Goal: Information Seeking & Learning: Learn about a topic

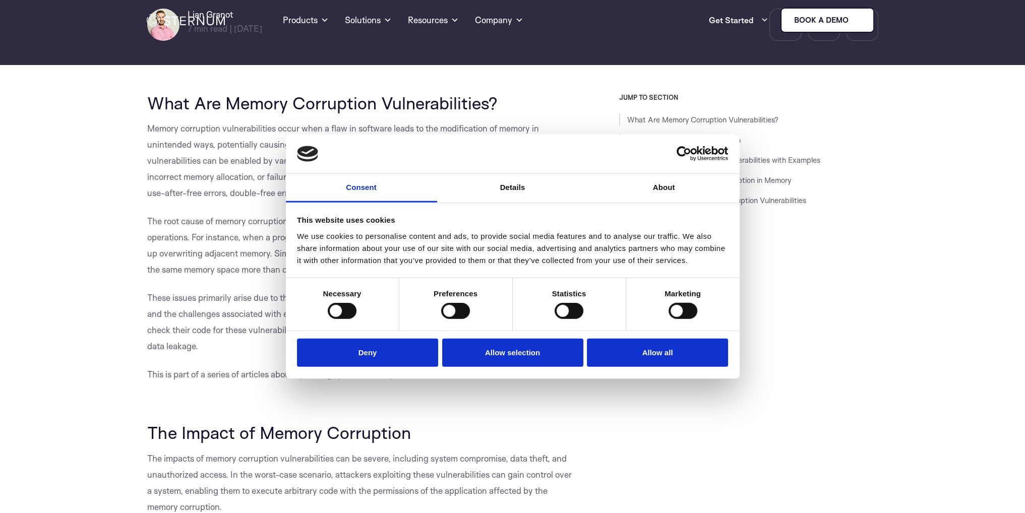
scroll to position [446, 0]
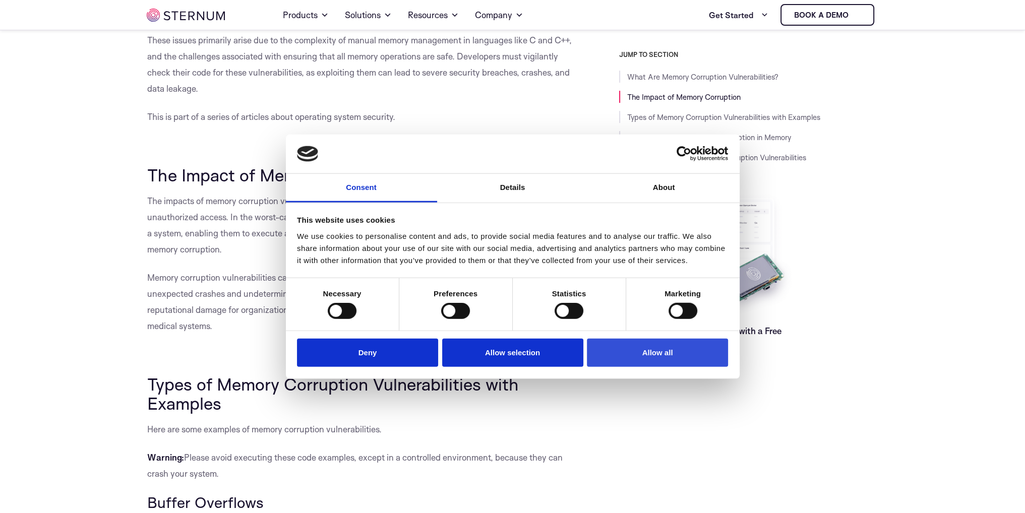
click at [663, 355] on button "Allow all" at bounding box center [657, 352] width 141 height 29
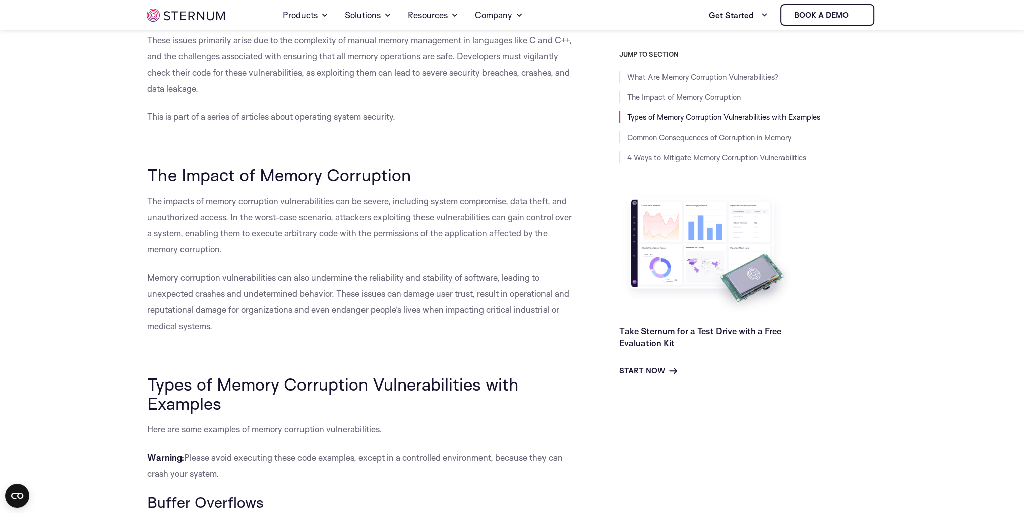
scroll to position [849, 0]
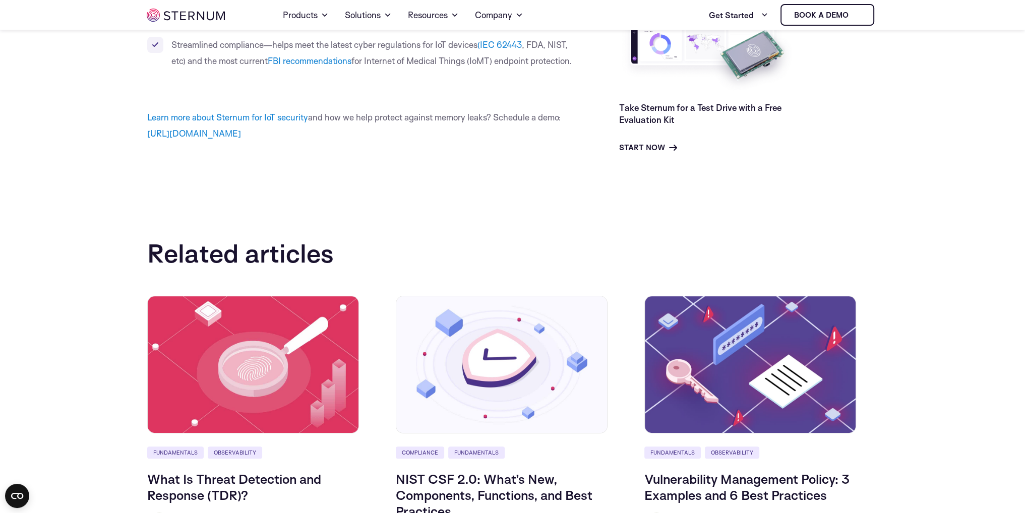
scroll to position [5487, 0]
